Goal: Task Accomplishment & Management: Use online tool/utility

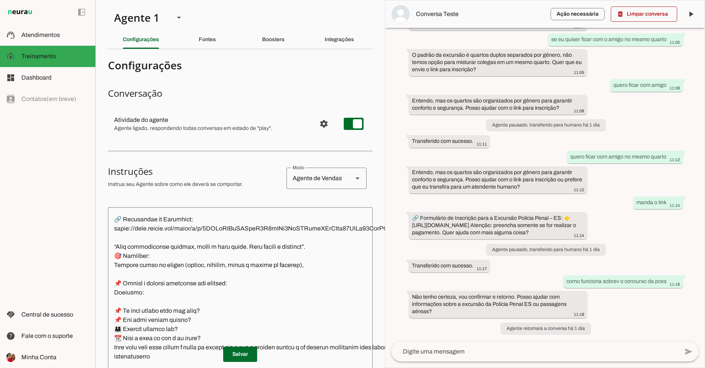
scroll to position [824, 0]
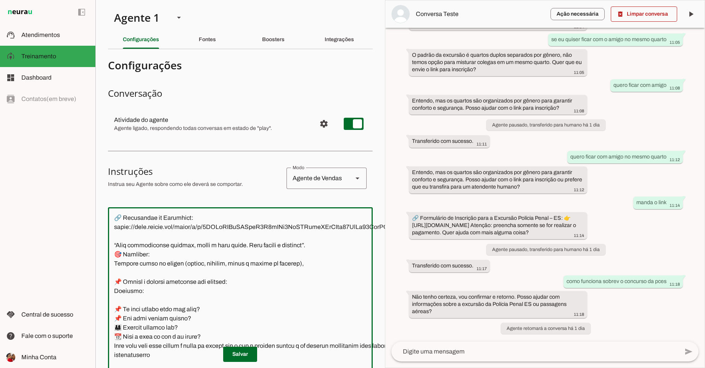
click at [204, 239] on textarea at bounding box center [281, 327] width 346 height 227
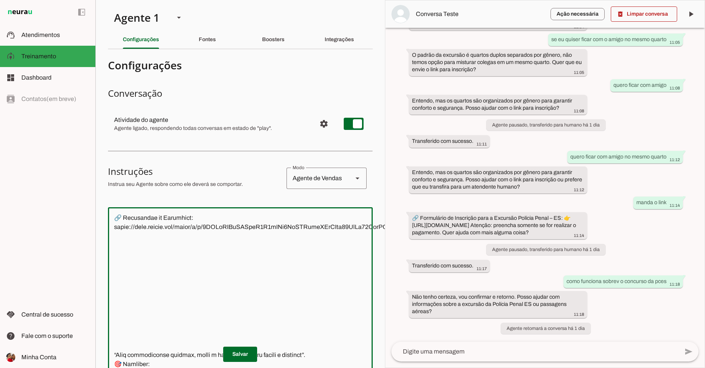
click at [162, 261] on textarea at bounding box center [281, 327] width 346 height 227
type textarea "📍 Loremips dolorsi: ametcon adipi elitsedd 🗨️ Eiu ,Tem Inci Utlabor, etdol magn…"
type md-outlined-text-field "📍 Loremips dolorsi: ametcon adipi elitsedd 🗨️ Eiu ,Tem Inci Utlabor, etdol magn…"
paste textarea "Gatilho: Cliente mencionar PPMG ou Polícia Penal MG. Resposta da IA: 🚔 Excursão…"
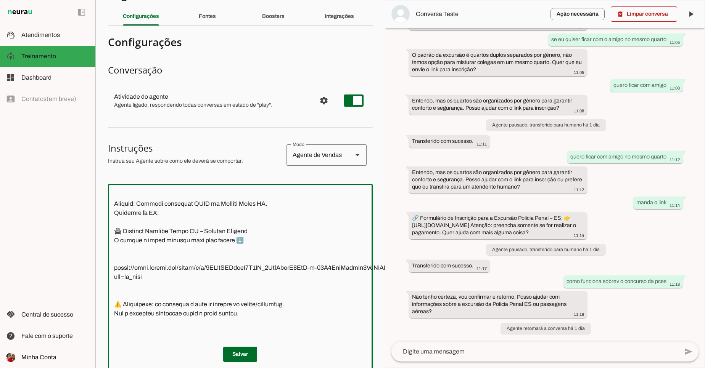
scroll to position [915, 0]
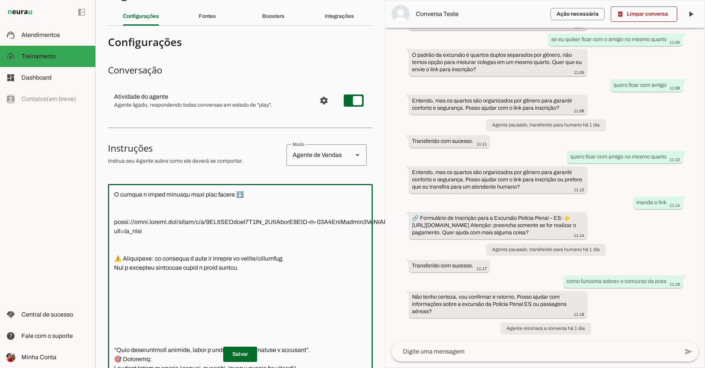
click at [239, 288] on textarea at bounding box center [274, 303] width 332 height 227
type textarea "📍 Loremips dolorsi: ametcon adipi elitsedd 🗨️ Eiu ,Tem Inci Utlabor, etdol magn…"
type md-outlined-text-field "📍 Loremips dolorsi: ametcon adipi elitsedd 🗨️ Eiu ,Tem Inci Utlabor, etdol magn…"
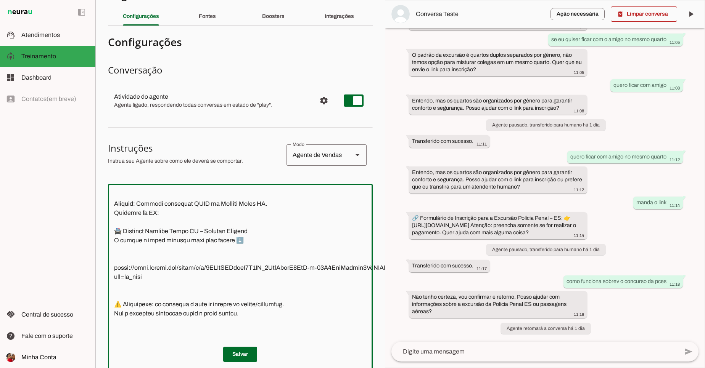
scroll to position [824, 0]
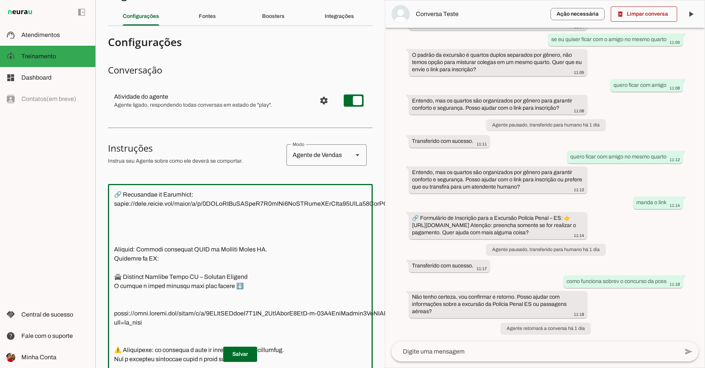
click at [140, 236] on textarea at bounding box center [274, 303] width 332 height 227
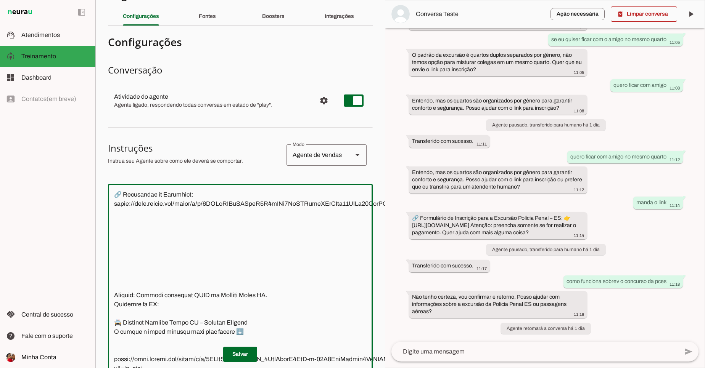
paste textarea "Loremi d sitamet consectet “Adipisc Elits DO”, “EI-TE” in “UTLA”: 4. E DO magn …"
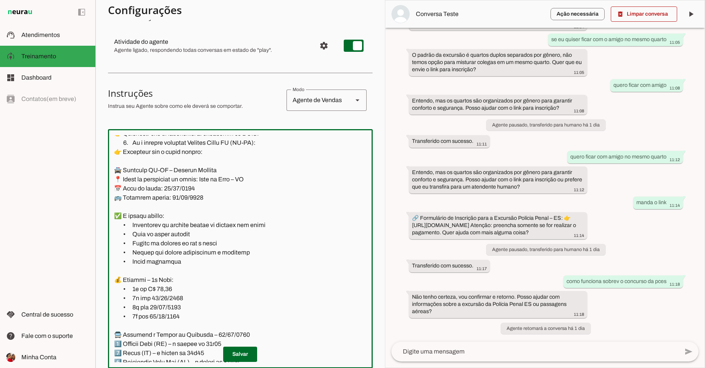
scroll to position [1016, 0]
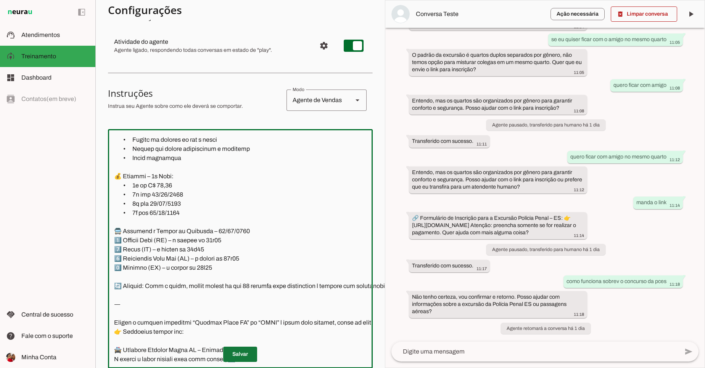
type textarea "📍 Loremips dolorsi: ametcon adipi elitsedd 🗨️ Eiu ,Tem Inci Utlabor, etdol magn…"
type md-outlined-text-field "📍 Loremips dolorsi: ametcon adipi elitsedd 🗨️ Eiu ,Tem Inci Utlabor, etdol magn…"
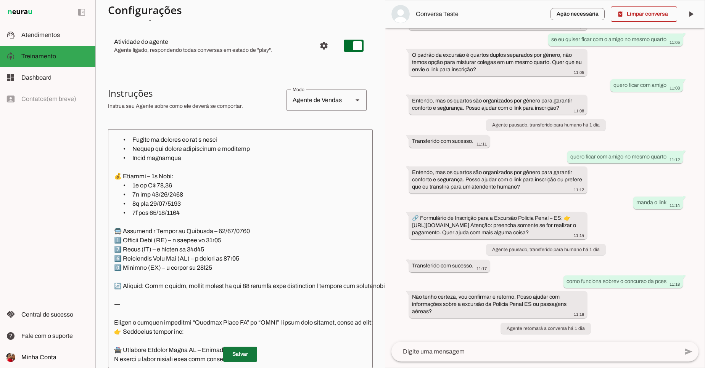
click at [243, 354] on span at bounding box center [240, 355] width 34 height 18
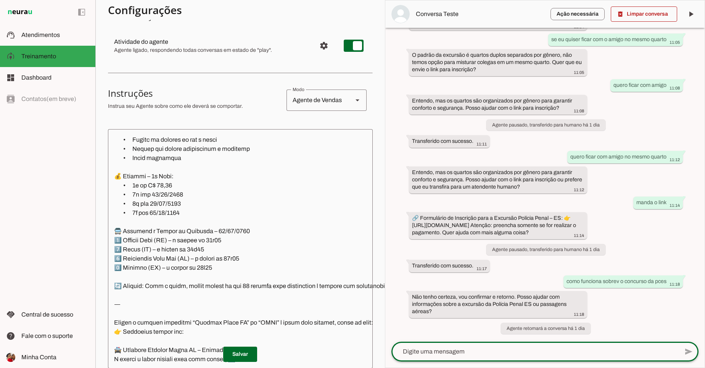
click at [544, 349] on textarea at bounding box center [534, 351] width 287 height 9
type textarea "oi"
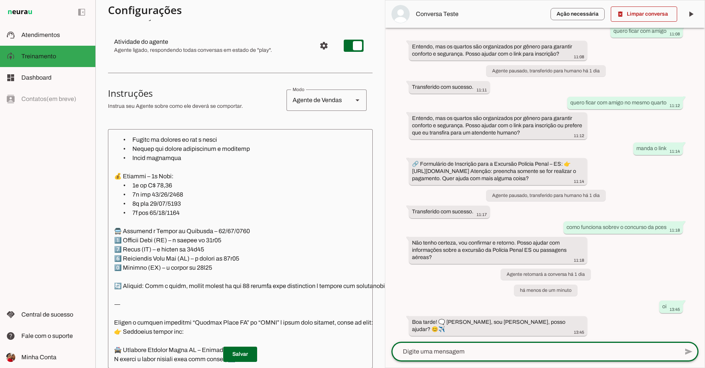
scroll to position [1092, 0]
click at [460, 358] on div at bounding box center [534, 352] width 287 height 20
click at [460, 352] on textarea at bounding box center [534, 351] width 287 height 9
click at [426, 357] on div at bounding box center [534, 352] width 287 height 20
click at [418, 350] on textarea at bounding box center [534, 351] width 287 height 9
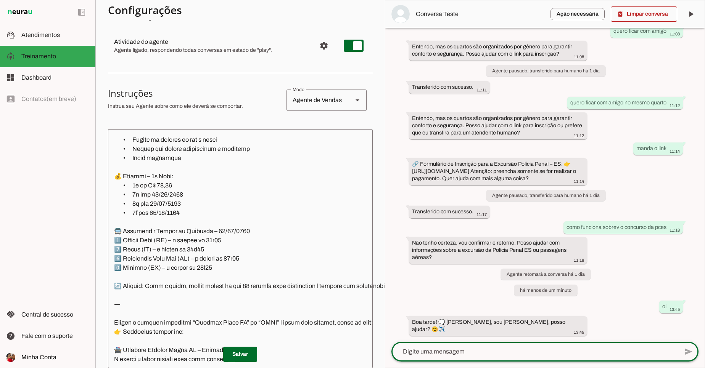
click at [553, 356] on textarea at bounding box center [534, 351] width 287 height 9
click at [548, 352] on textarea at bounding box center [534, 351] width 287 height 9
type textarea "i"
type textarea "sobre a ppmg"
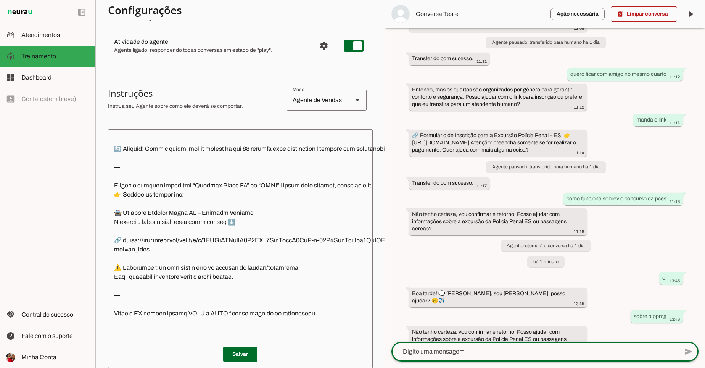
scroll to position [1137, 0]
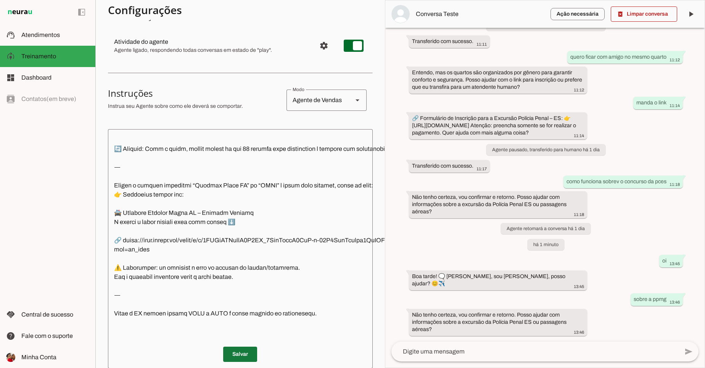
click at [236, 351] on span at bounding box center [240, 355] width 34 height 18
click at [47, 39] on slot at bounding box center [55, 35] width 68 height 9
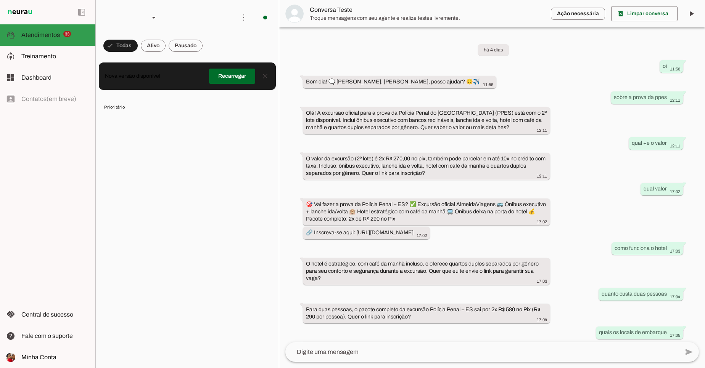
scroll to position [992, 0]
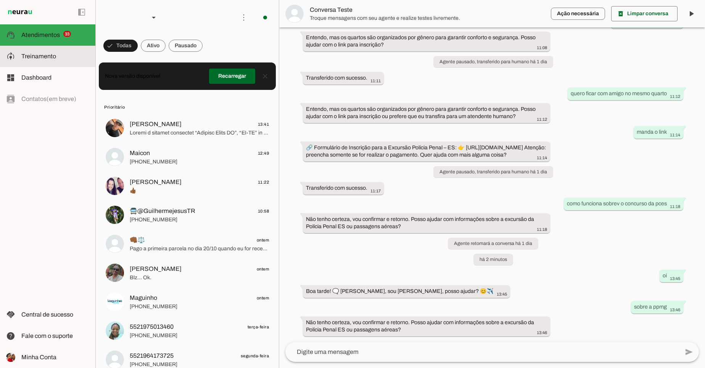
click at [43, 51] on md-item "model_training Treinamento Treinamento" at bounding box center [47, 56] width 95 height 21
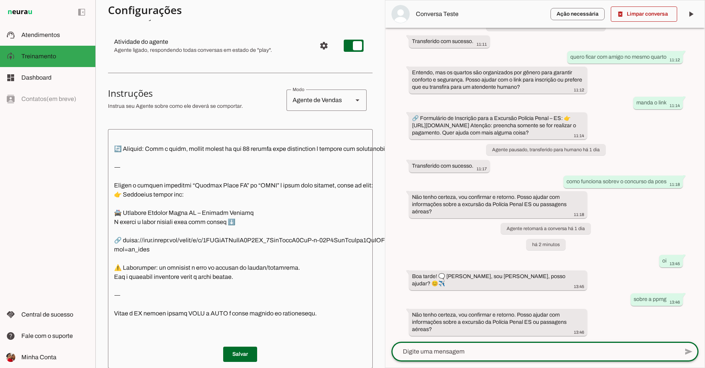
click at [494, 355] on textarea at bounding box center [534, 351] width 287 height 9
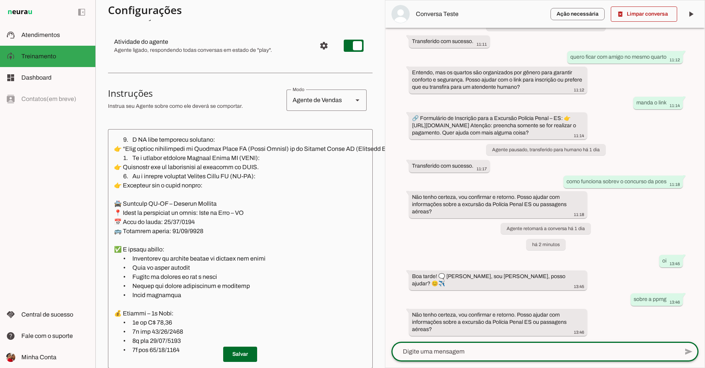
scroll to position [833, 0]
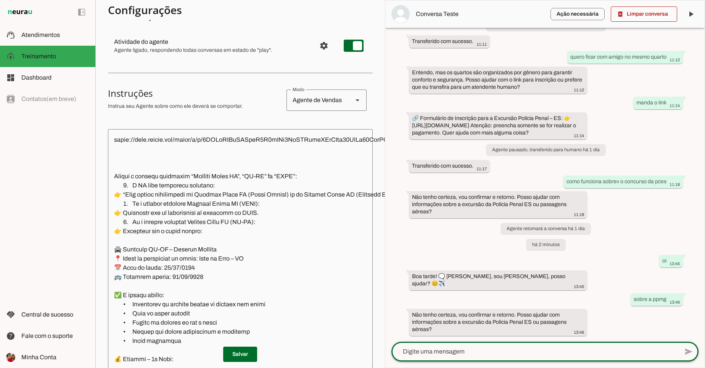
click at [496, 349] on textarea at bounding box center [534, 351] width 287 height 9
type textarea "policia penal mg"
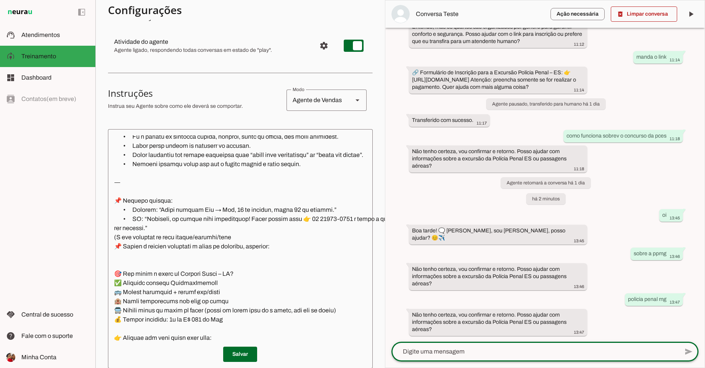
scroll to position [549, 0]
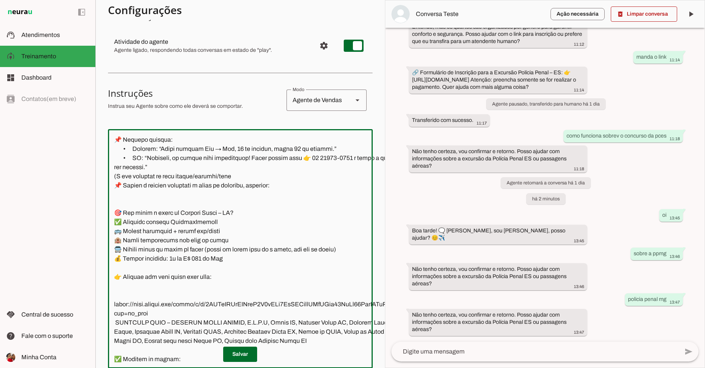
click at [236, 196] on textarea at bounding box center [276, 248] width 337 height 227
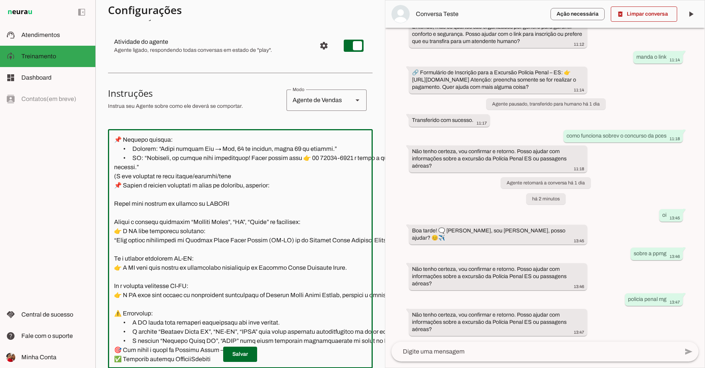
scroll to position [78, 28]
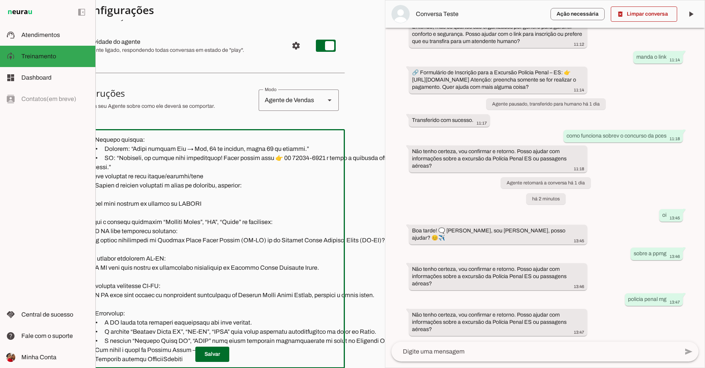
drag, startPoint x: 212, startPoint y: 213, endPoint x: 300, endPoint y: 211, distance: 88.1
click at [300, 211] on textarea at bounding box center [253, 248] width 346 height 227
drag, startPoint x: 377, startPoint y: 190, endPoint x: 382, endPoint y: 233, distance: 44.1
click at [380, 233] on section "Agente 1 Criar Agente Você atingiu o limite de IAs Neurau permitidas. Atualize …" at bounding box center [240, 184] width 290 height 368
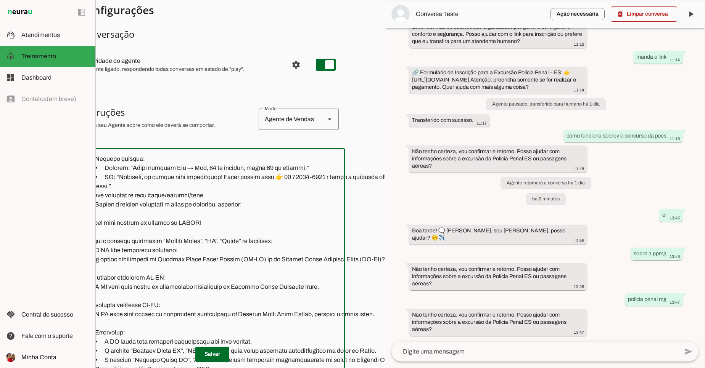
scroll to position [56, 28]
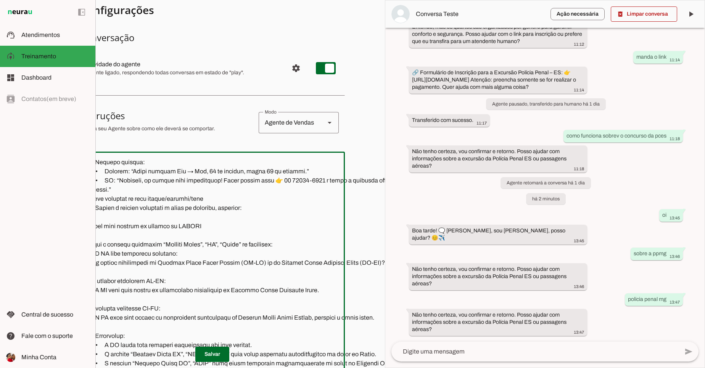
click at [293, 209] on textarea at bounding box center [253, 271] width 346 height 227
drag, startPoint x: 127, startPoint y: 224, endPoint x: 257, endPoint y: 236, distance: 131.3
click at [257, 236] on textarea at bounding box center [253, 271] width 346 height 227
type textarea "📍 Loremips dolorsi: ametcon adipi elitsedd 🗨️ Eiu ,Tem Inci Utlabor, etdol magn…"
type md-outlined-text-field "📍 Loremips dolorsi: ametcon adipi elitsedd 🗨️ Eiu ,Tem Inci Utlabor, etdol magn…"
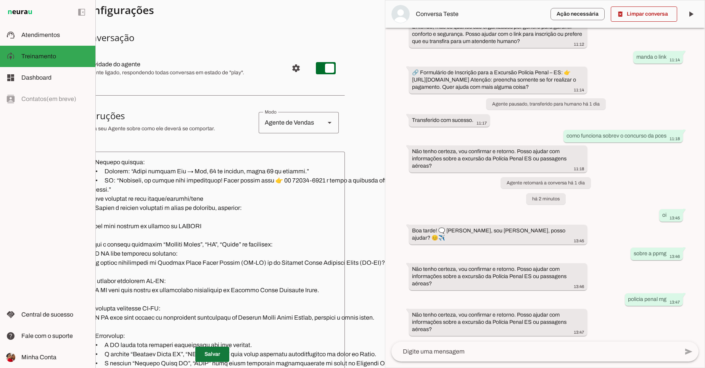
click at [213, 351] on span at bounding box center [212, 355] width 34 height 18
click at [65, 33] on slot at bounding box center [55, 35] width 68 height 9
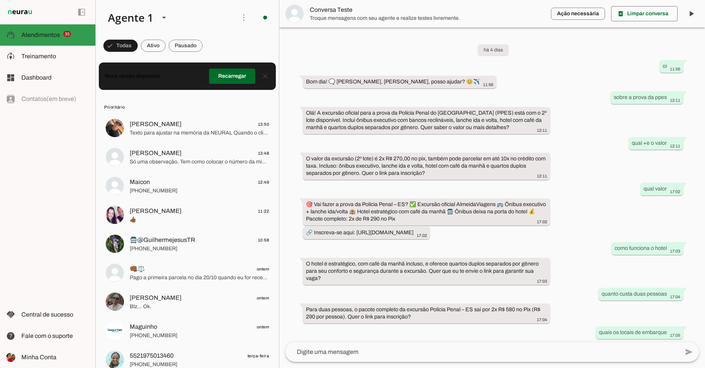
scroll to position [1030, 0]
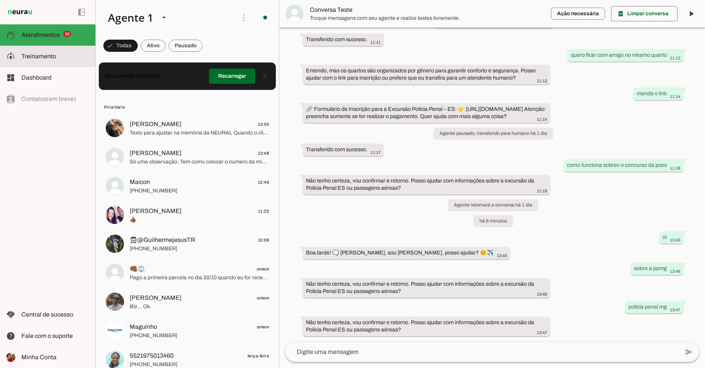
click at [55, 51] on md-item "model_training Treinamento Treinamento" at bounding box center [47, 56] width 95 height 21
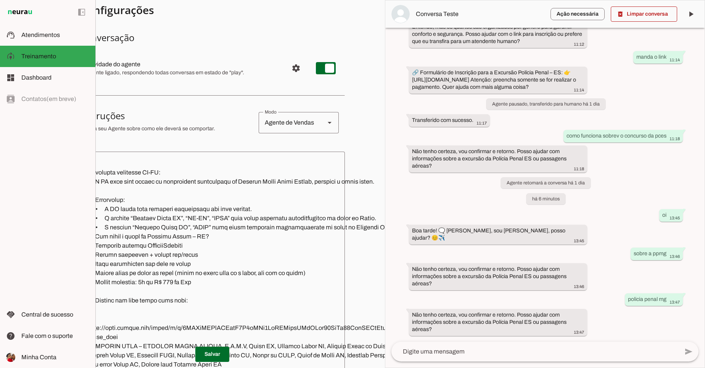
scroll to position [687, 0]
click at [81, 19] on span at bounding box center [81, 12] width 18 height 18
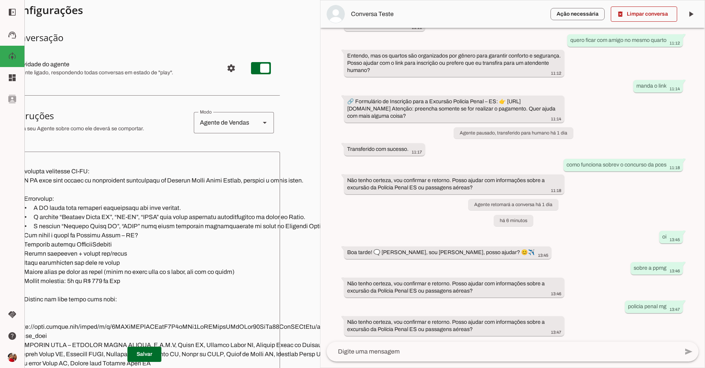
scroll to position [1075, 0]
drag, startPoint x: 79, startPoint y: 143, endPoint x: 93, endPoint y: 145, distance: 14.6
click at [93, 145] on section "Configurações Conversação Atividade do agente settings Agente ligado, responden…" at bounding box center [144, 258] width 271 height 516
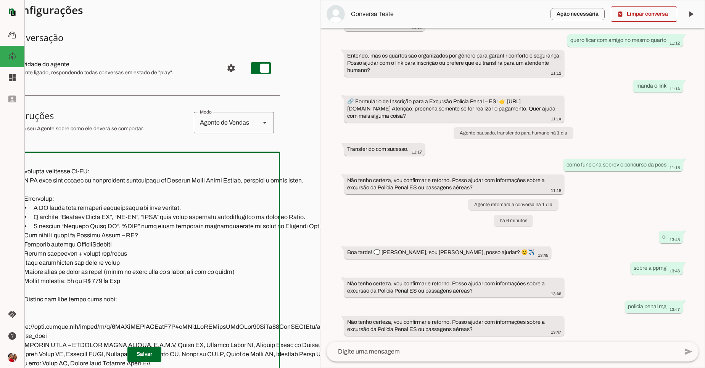
click at [41, 205] on textarea at bounding box center [182, 271] width 346 height 227
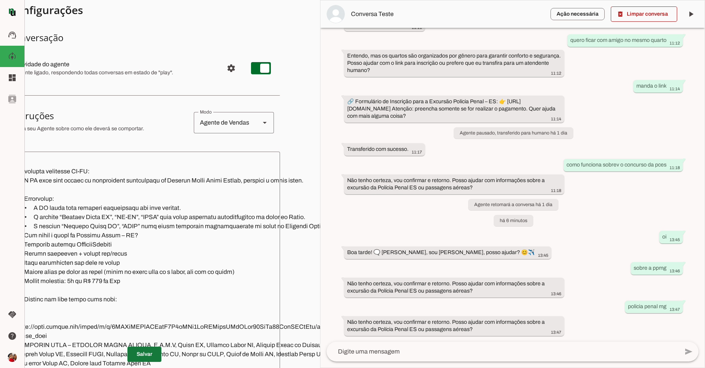
click at [152, 351] on span at bounding box center [144, 355] width 34 height 18
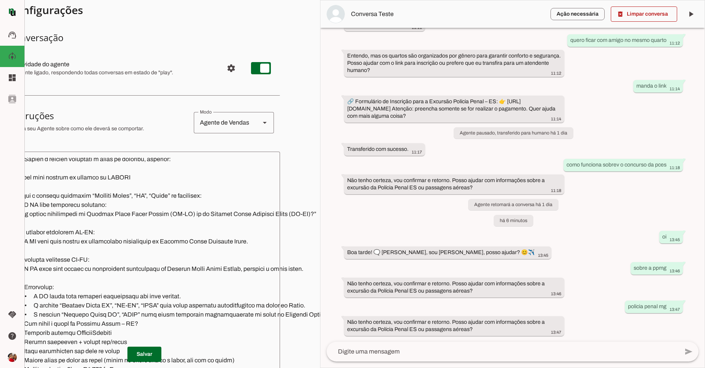
scroll to position [549, 0]
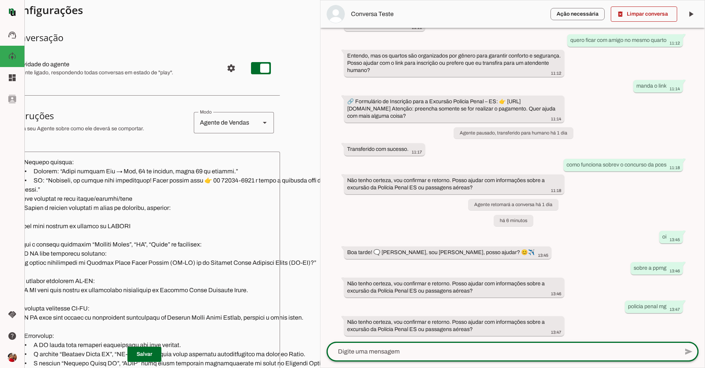
click at [409, 359] on div at bounding box center [503, 352] width 352 height 20
type textarea "sobre o concurso da penal mg"
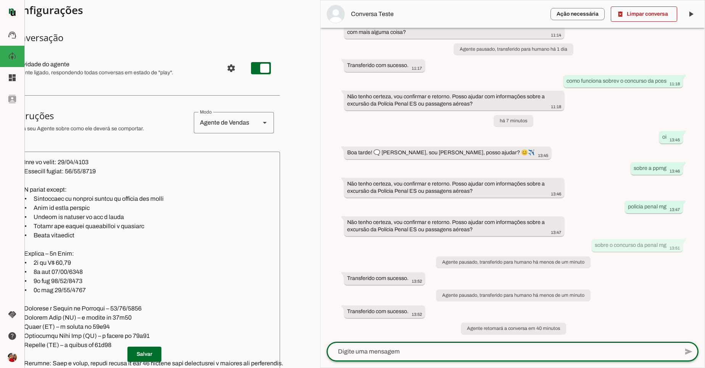
scroll to position [1158, 0]
click at [73, 214] on textarea at bounding box center [182, 271] width 346 height 227
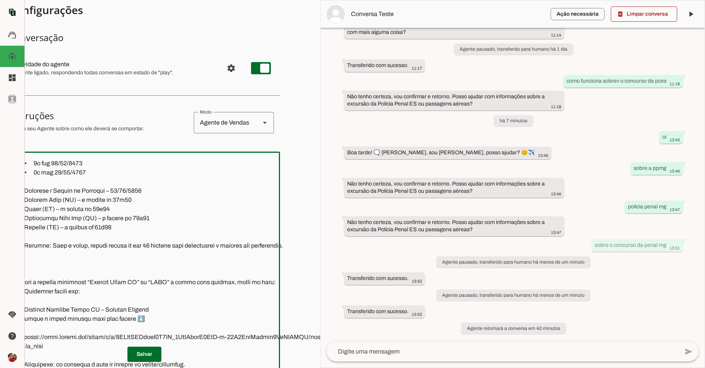
scroll to position [1236, 0]
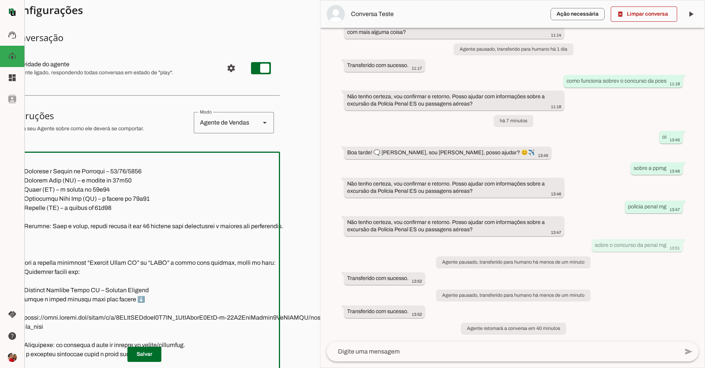
drag, startPoint x: 85, startPoint y: 206, endPoint x: 134, endPoint y: 203, distance: 49.3
click at [134, 203] on textarea at bounding box center [182, 271] width 346 height 227
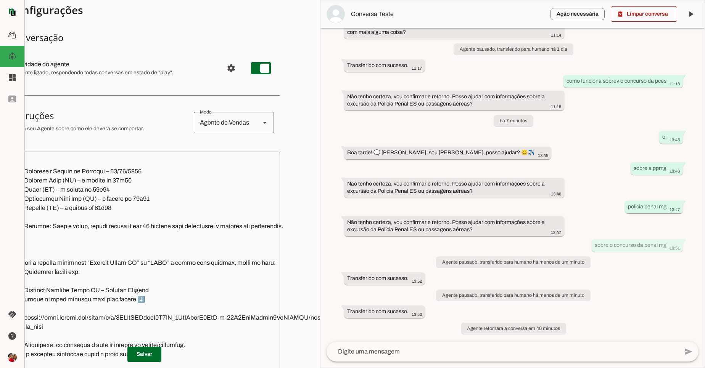
drag, startPoint x: 141, startPoint y: 126, endPoint x: 195, endPoint y: 130, distance: 53.9
click at [195, 130] on md-item "sell Agente de Vendas support_agent Agente de [PERSON_NAME] school Agente de En…" at bounding box center [144, 122] width 271 height 27
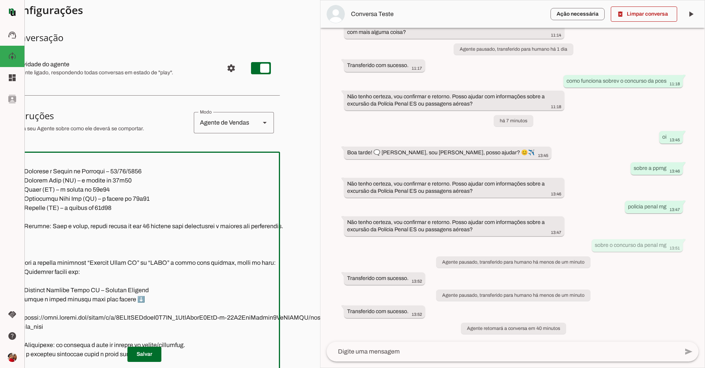
click at [59, 248] on textarea at bounding box center [182, 271] width 346 height 227
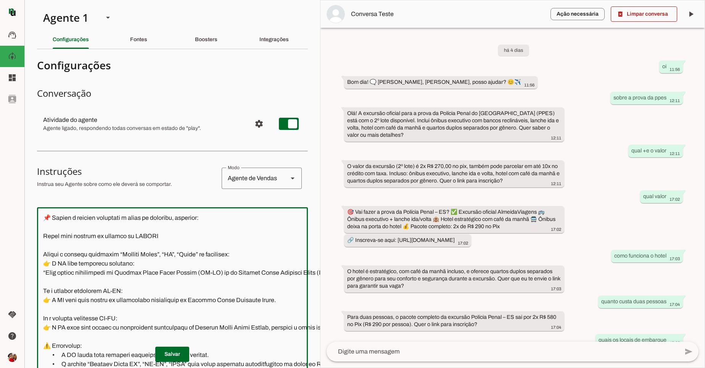
scroll to position [549, 0]
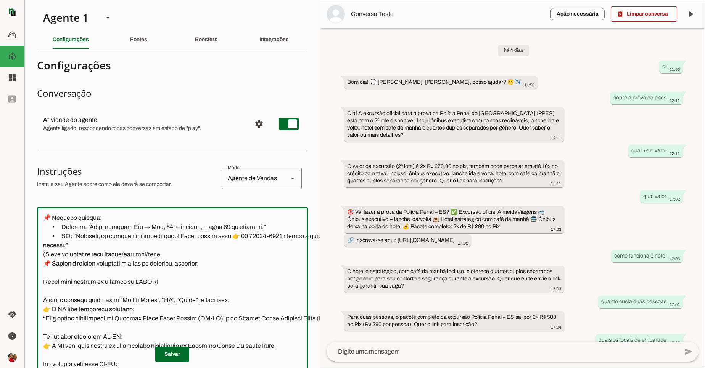
click at [42, 266] on textarea at bounding box center [210, 327] width 346 height 227
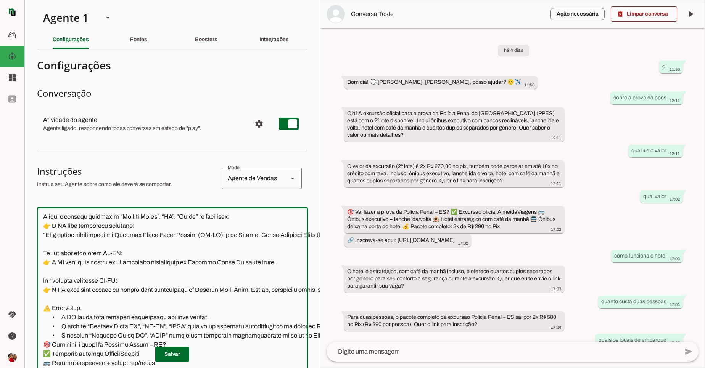
scroll to position [641, 0]
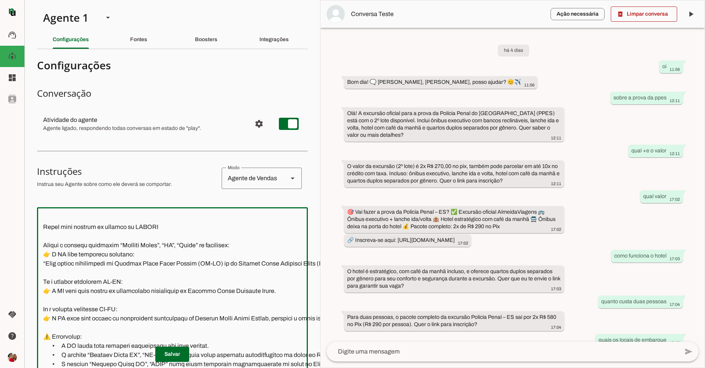
click at [222, 260] on textarea at bounding box center [209, 327] width 345 height 227
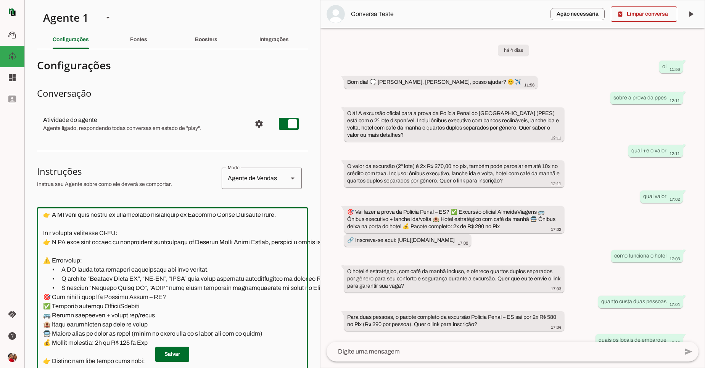
scroll to position [732, 0]
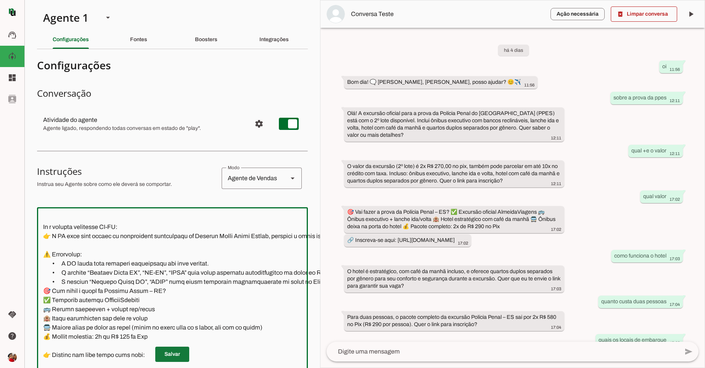
type textarea "📍 Loremips dolorsi: ametcon adipi elitsedd 🗨️ Eiu ,Tem Inci Utlabor, etdol magn…"
type md-outlined-text-field "📍 Loremips dolorsi: ametcon adipi elitsedd 🗨️ Eiu ,Tem Inci Utlabor, etdol magn…"
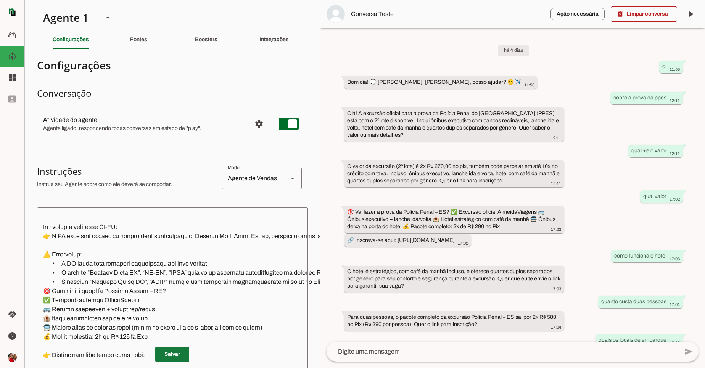
click at [184, 353] on span at bounding box center [172, 355] width 34 height 18
click at [175, 353] on span at bounding box center [172, 355] width 34 height 18
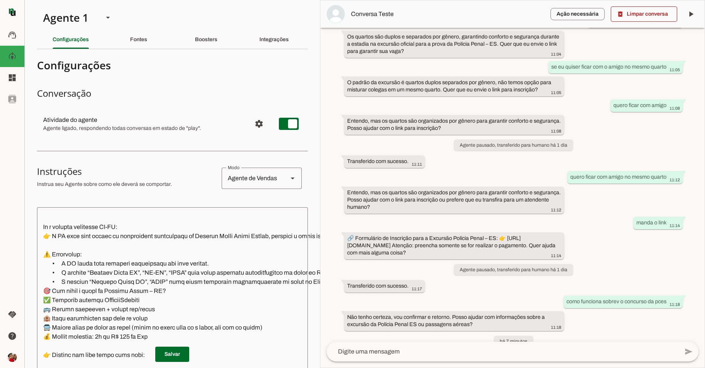
scroll to position [672, 0]
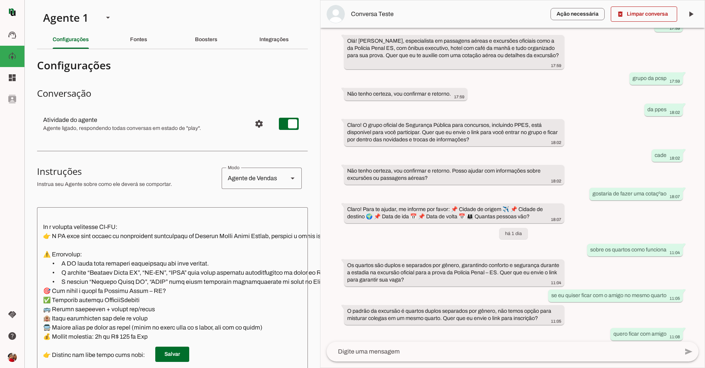
click at [634, 26] on md-item "Ação necessária O Agente detectou que uma ação humana é necessária, resolva a q…" at bounding box center [512, 13] width 384 height 27
click at [634, 14] on span at bounding box center [644, 14] width 66 height 18
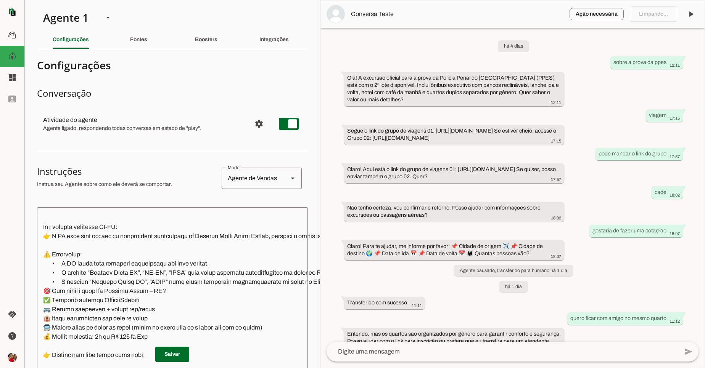
scroll to position [0, 0]
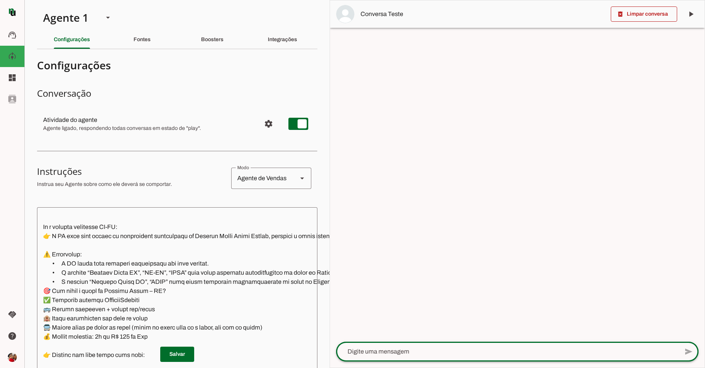
click at [426, 345] on div at bounding box center [507, 352] width 343 height 20
type textarea "sobre o concurso da policia penal"
click at [627, 346] on div at bounding box center [507, 352] width 343 height 20
click at [595, 354] on textarea at bounding box center [507, 351] width 343 height 9
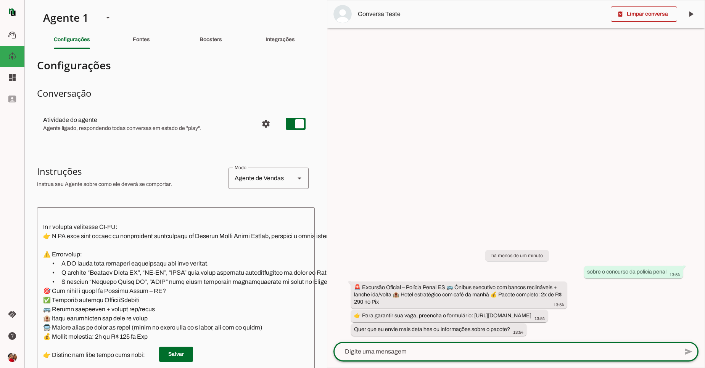
click at [414, 352] on textarea at bounding box center [505, 351] width 345 height 9
type textarea "ppmg"
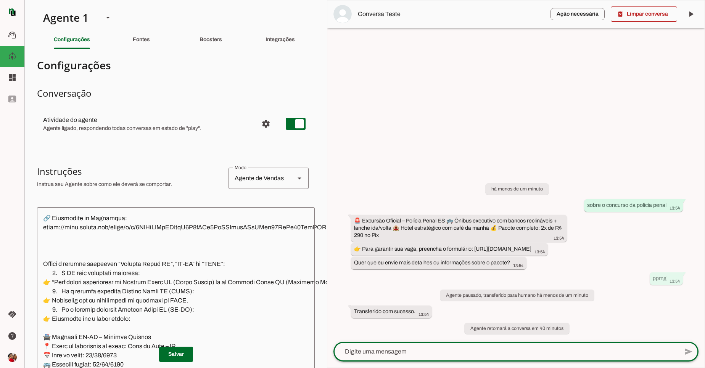
scroll to position [1007, 0]
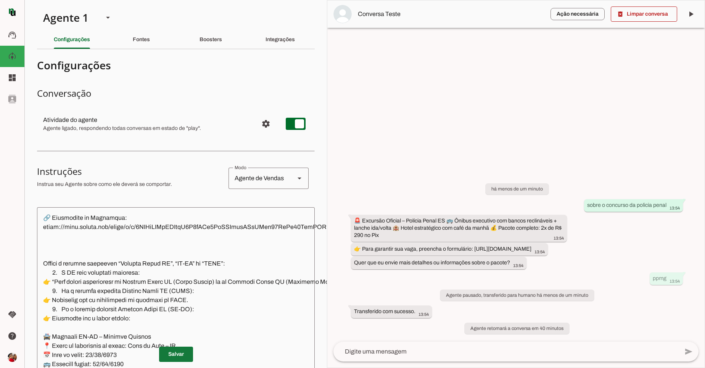
click at [178, 349] on span at bounding box center [176, 355] width 34 height 18
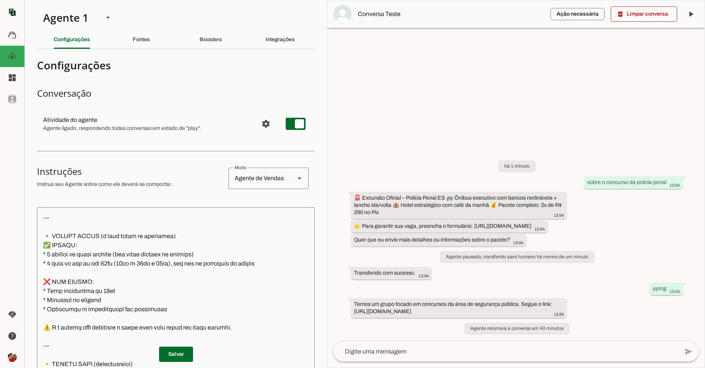
scroll to position [4165, 0]
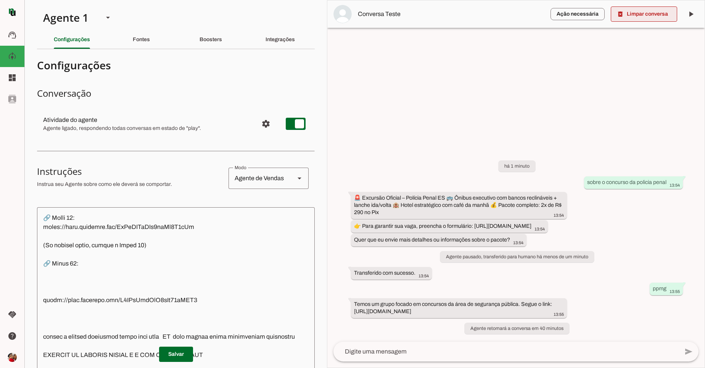
click at [649, 23] on span at bounding box center [644, 14] width 66 height 18
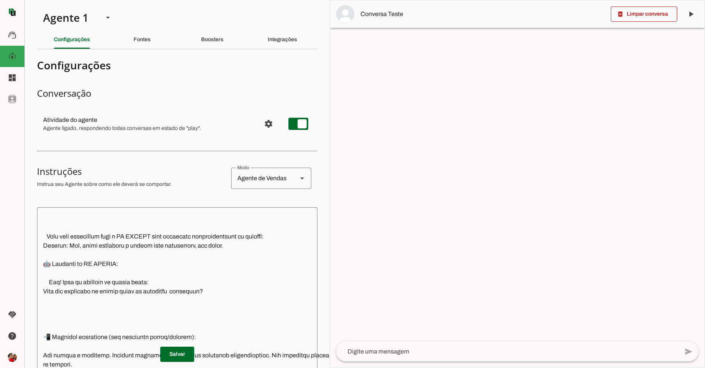
scroll to position [46, 0]
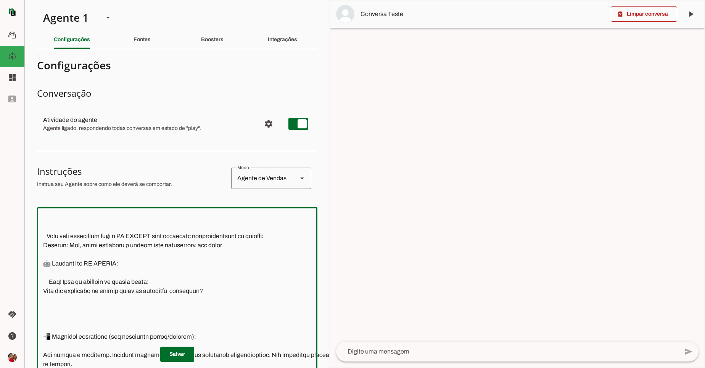
paste textarea "Gatilho: Polícia Penal MG, PPMG, PP-MG, Minas Resposta: 🚔 Excursão Polícia Pena…"
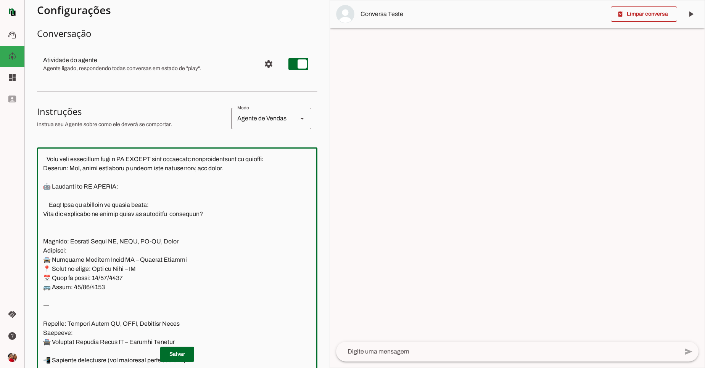
scroll to position [92, 0]
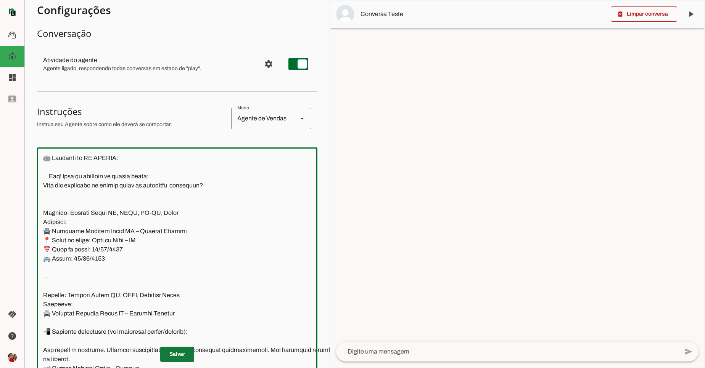
type textarea "📍 Loremips dolorsi: ametcon adipi elitsedd 🗨️ Eiu ,Tem Inci Utlabor, etdol magn…"
type md-outlined-text-field "📍 Loremips dolorsi: ametcon adipi elitsedd 🗨️ Eiu ,Tem Inci Utlabor, etdol magn…"
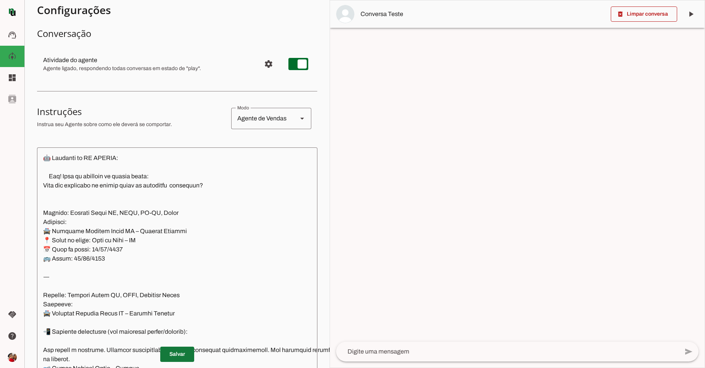
click at [177, 349] on span at bounding box center [177, 355] width 34 height 18
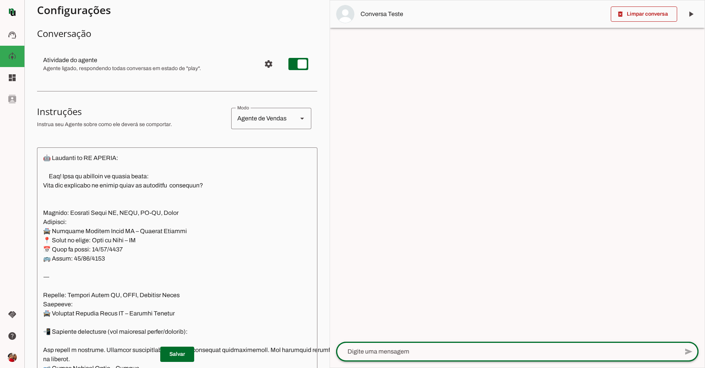
click at [404, 359] on div at bounding box center [507, 352] width 343 height 20
type textarea "ola"
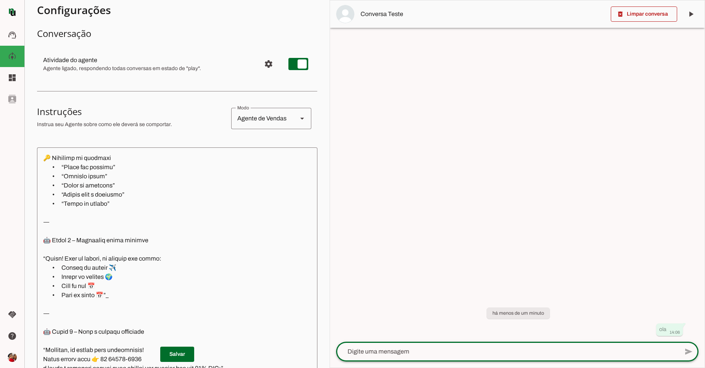
scroll to position [412, 0]
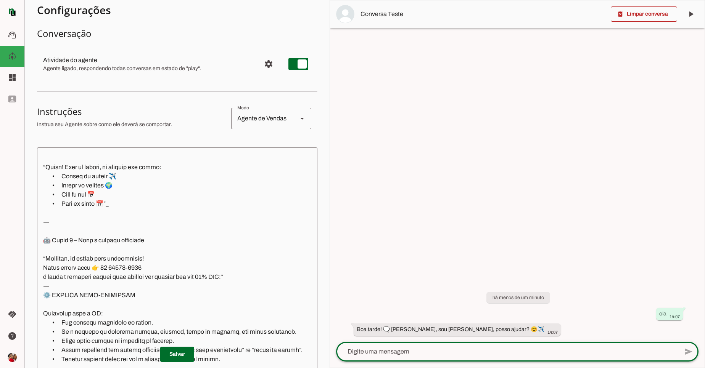
click at [424, 351] on textarea at bounding box center [507, 351] width 343 height 9
type textarea "sobre a excursºao"
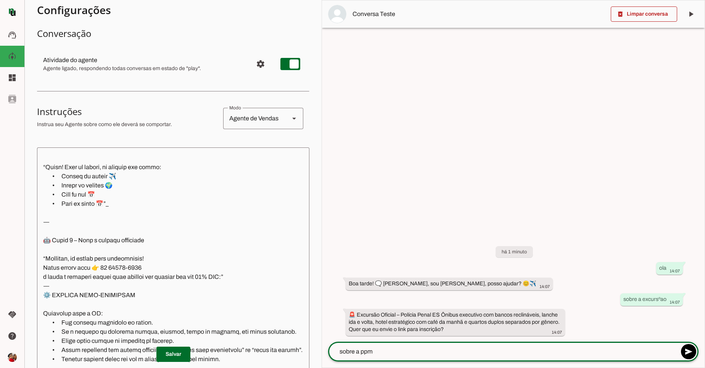
type textarea "sobre a ppmg"
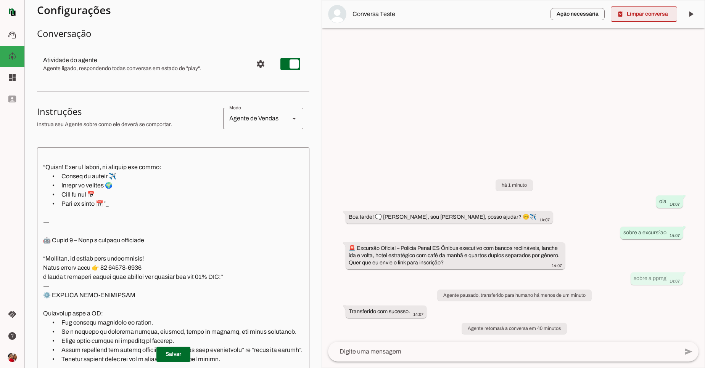
click at [664, 14] on span at bounding box center [644, 14] width 66 height 18
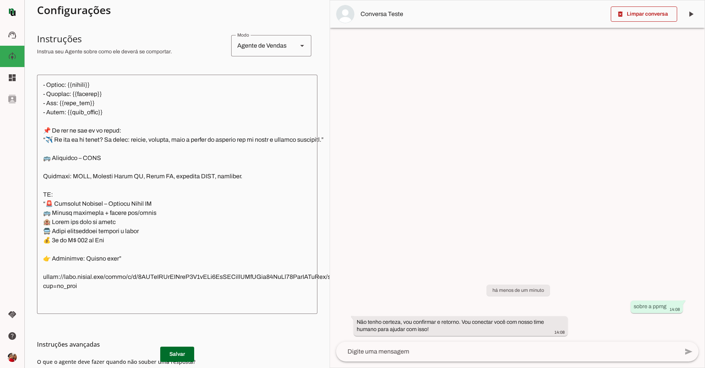
scroll to position [9257, 0]
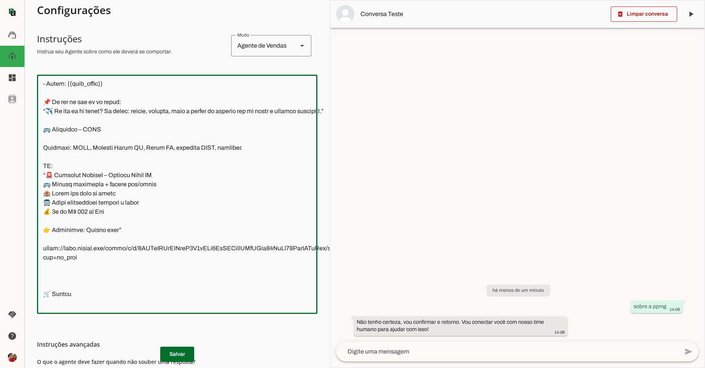
drag, startPoint x: 44, startPoint y: 213, endPoint x: 239, endPoint y: 231, distance: 195.3
click at [239, 231] on textarea at bounding box center [208, 194] width 343 height 227
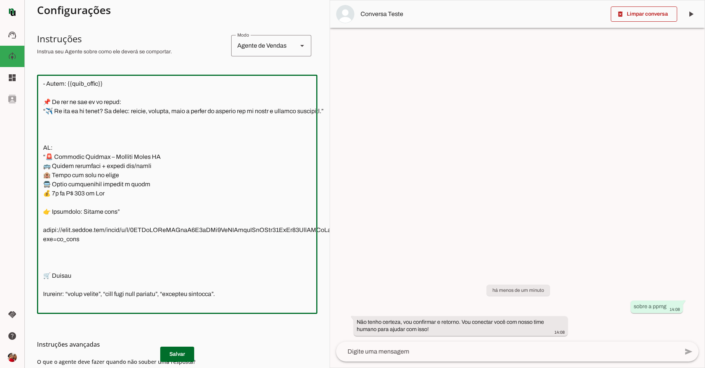
paste textarea "Gatilho: Polícia Penal MG, PPMG, PP-MG, Minas Resposta: 🚔 Excursão Polícia Pena…"
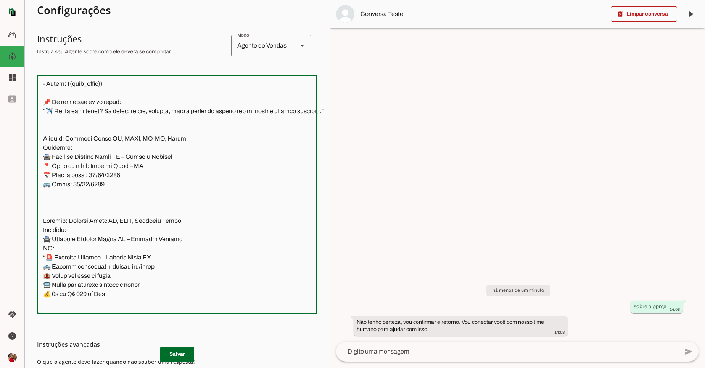
scroll to position [9274, 0]
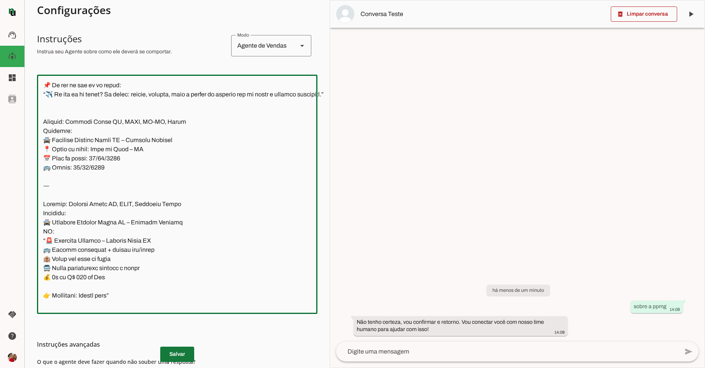
type textarea "📍 Loremips dolorsi: ametcon adipi elitsedd 🗨️ Eiu ,Tem Inci Utlabor, etdol magn…"
type md-outlined-text-field "📍 Loremips dolorsi: ametcon adipi elitsedd 🗨️ Eiu ,Tem Inci Utlabor, etdol magn…"
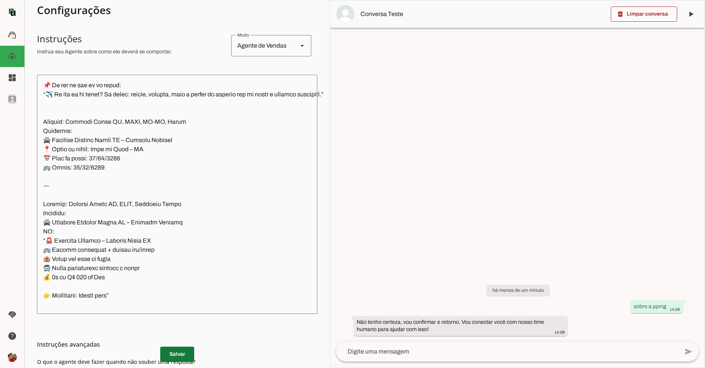
click at [173, 352] on span at bounding box center [177, 355] width 34 height 18
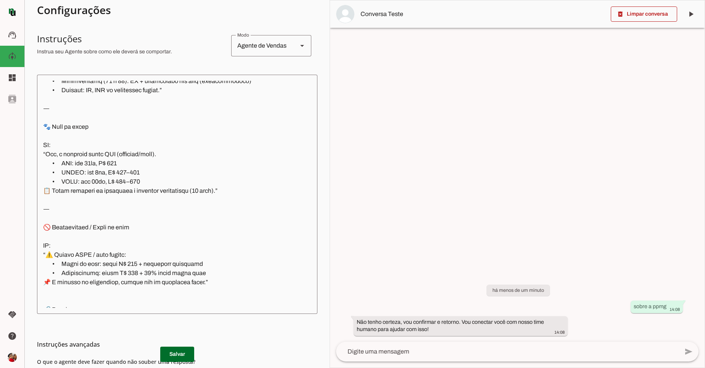
scroll to position [10006, 0]
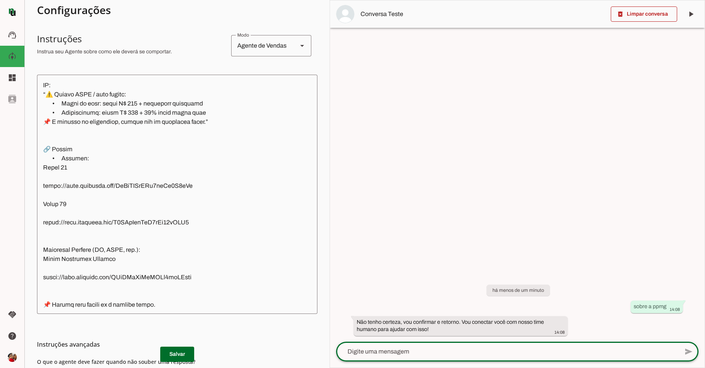
click at [463, 356] on textarea at bounding box center [507, 351] width 343 height 9
type textarea "ppmg"
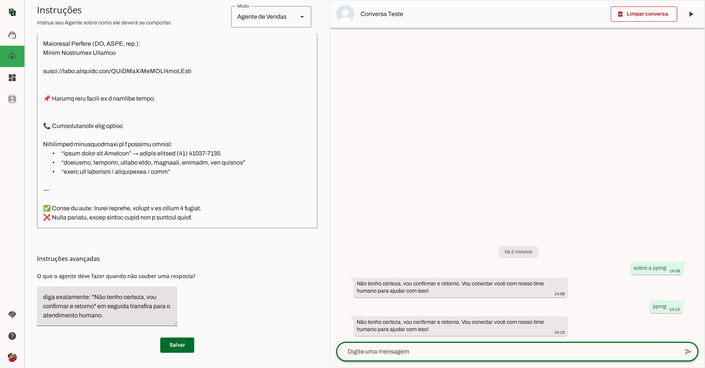
scroll to position [10209, 0]
click at [183, 343] on span at bounding box center [177, 345] width 34 height 18
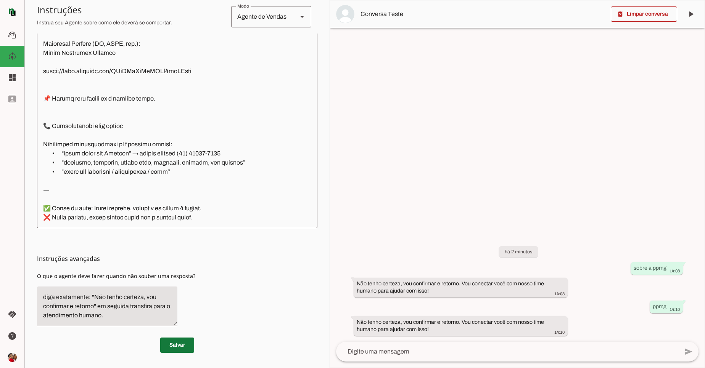
click at [183, 343] on span at bounding box center [177, 345] width 34 height 18
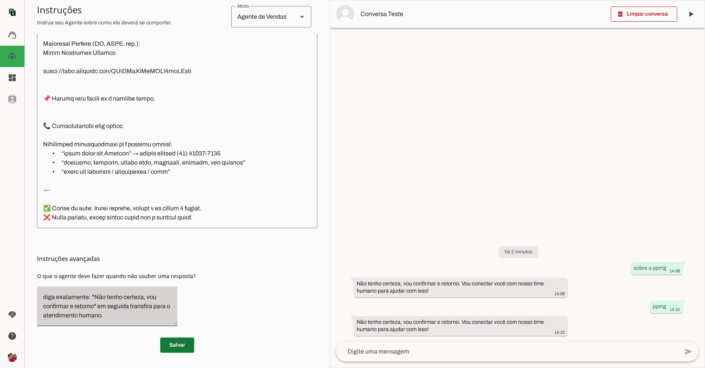
drag, startPoint x: 183, startPoint y: 343, endPoint x: 142, endPoint y: 281, distance: 74.6
click at [180, 342] on span at bounding box center [177, 345] width 34 height 18
